Goal: Transaction & Acquisition: Purchase product/service

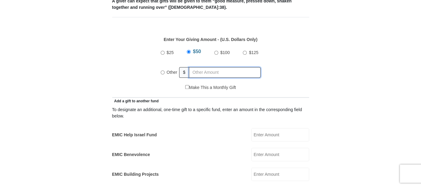
radio input "true"
click at [201, 68] on input "text" at bounding box center [225, 72] width 69 height 11
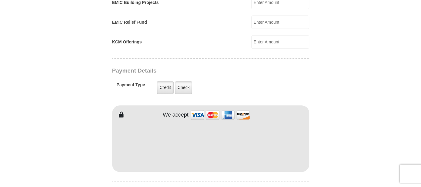
scroll to position [450, 0]
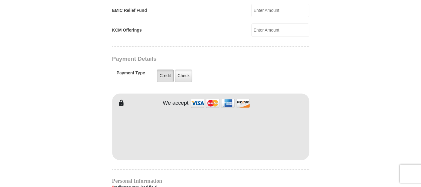
type input "300"
click at [164, 69] on label "Credit" at bounding box center [165, 75] width 17 height 12
click at [0, 0] on input "Credit" at bounding box center [0, 0] width 0 height 0
click at [166, 70] on label "Credit" at bounding box center [165, 76] width 17 height 12
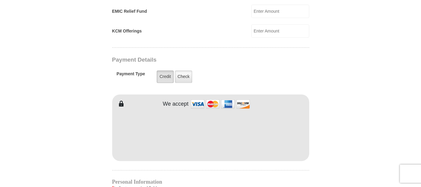
click at [0, 0] on input "Credit" at bounding box center [0, 0] width 0 height 0
type input "[US_STATE]"
type input "[PERSON_NAME]"
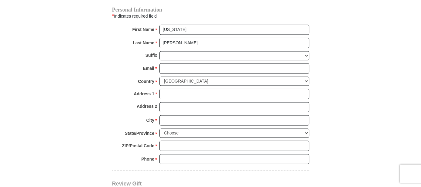
scroll to position [620, 0]
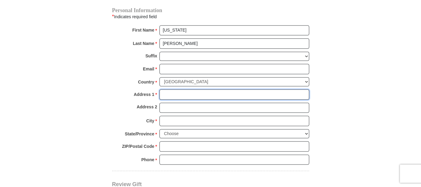
click at [241, 89] on input "Address 1 *" at bounding box center [234, 94] width 150 height 10
type input "[STREET_ADDRESS]"
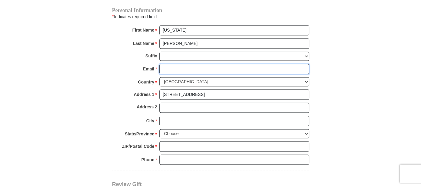
type input "[EMAIL_ADDRESS][DOMAIN_NAME]"
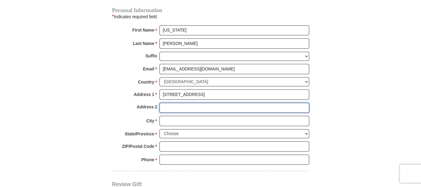
type input "FL 2"
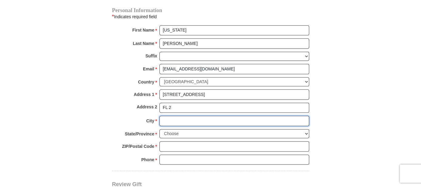
type input "[GEOGRAPHIC_DATA]"
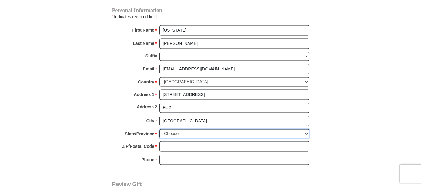
select select "NY"
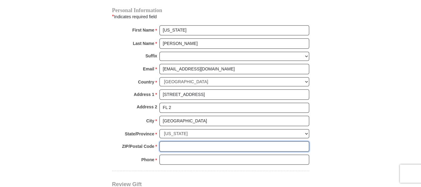
type input "11436"
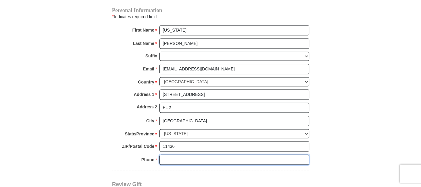
type input "3475536563"
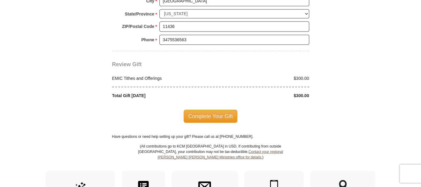
scroll to position [733, 0]
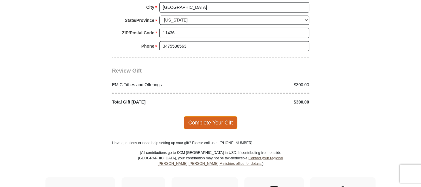
click at [221, 116] on span "Complete Your Gift" at bounding box center [211, 122] width 54 height 13
